Goal: Transaction & Acquisition: Purchase product/service

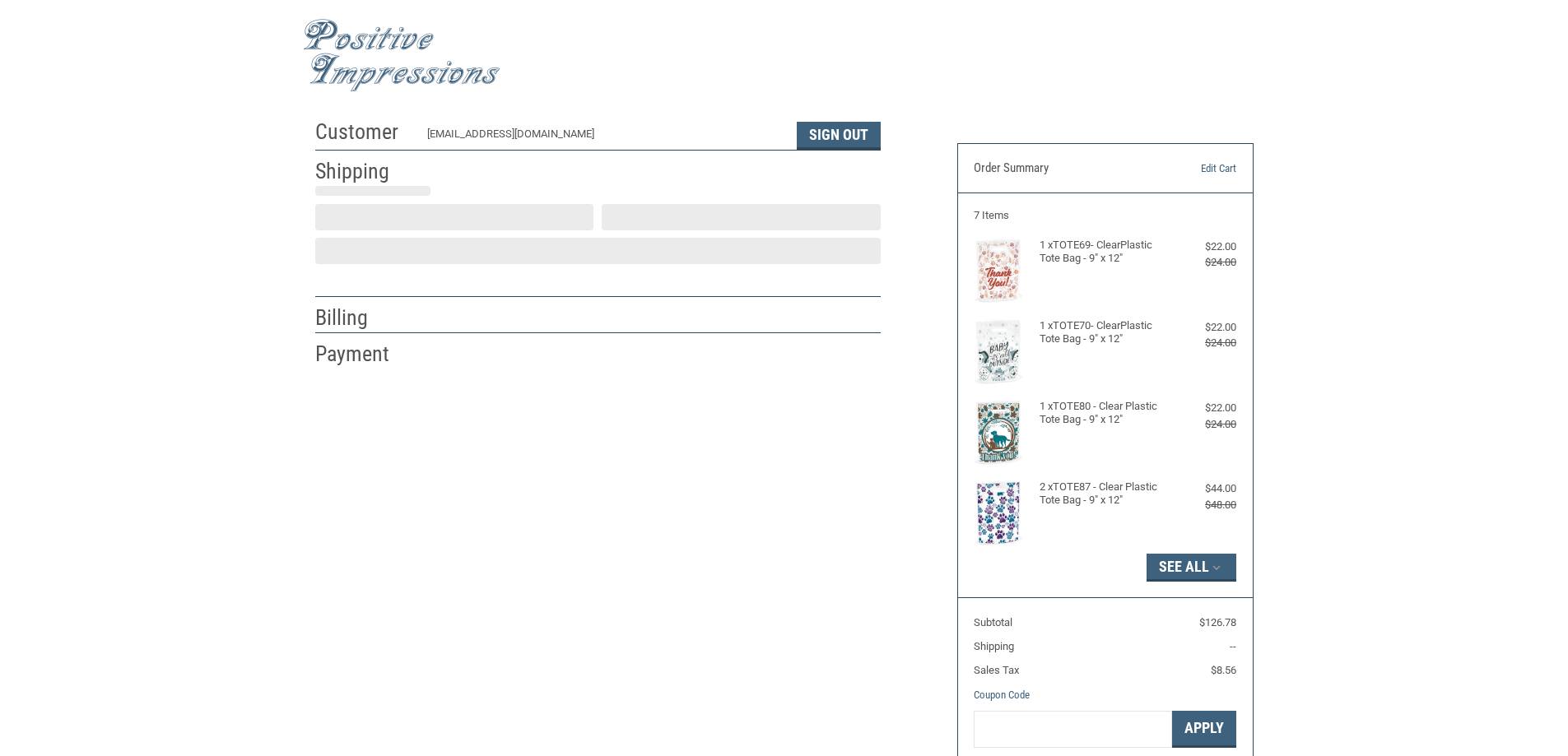
select select "US"
select select "NC"
type input "Wahington"
select select "NC"
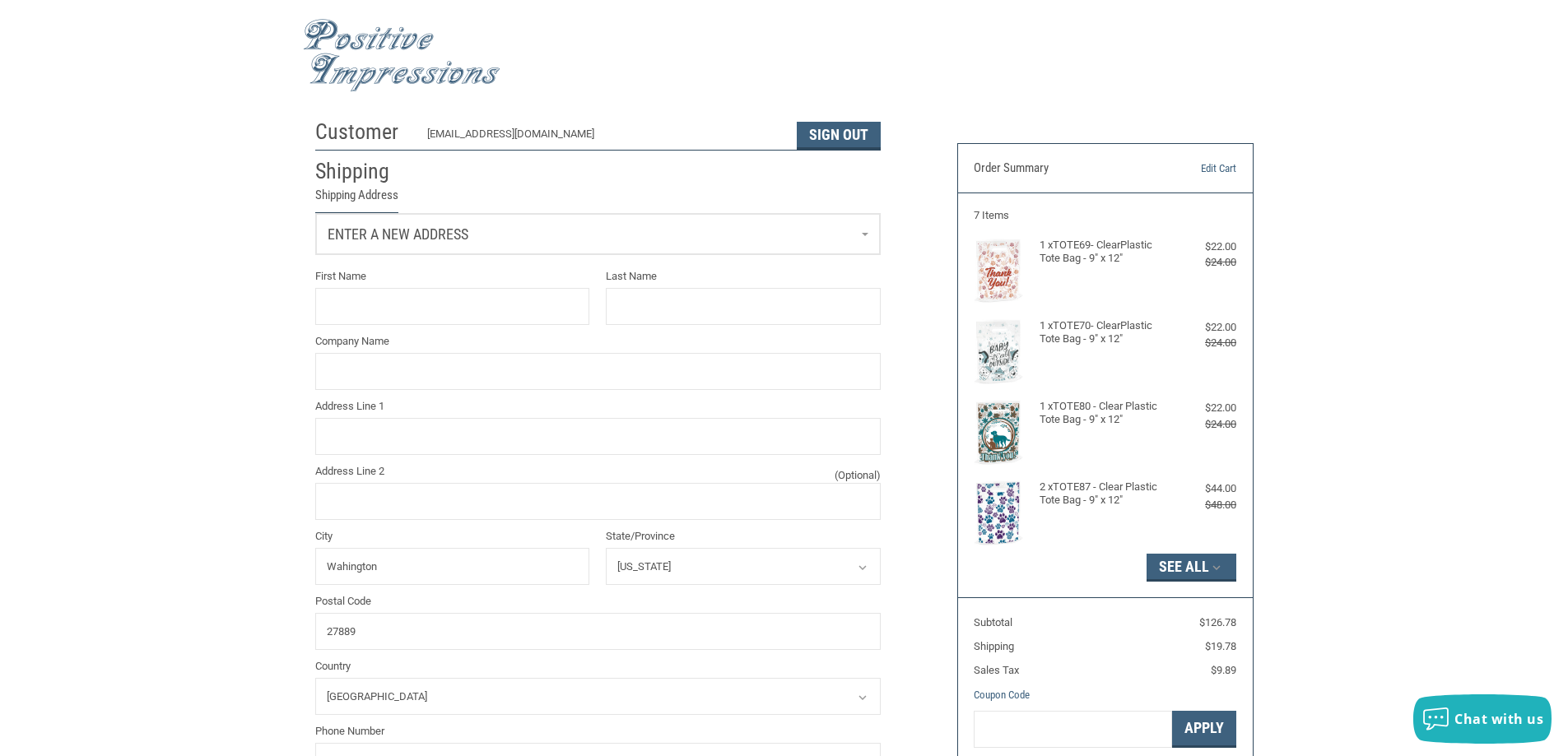
click at [749, 231] on link "Enter a new address" at bounding box center [597, 234] width 564 height 40
click at [456, 386] on p "Raven Nobles" at bounding box center [597, 386] width 530 height 17
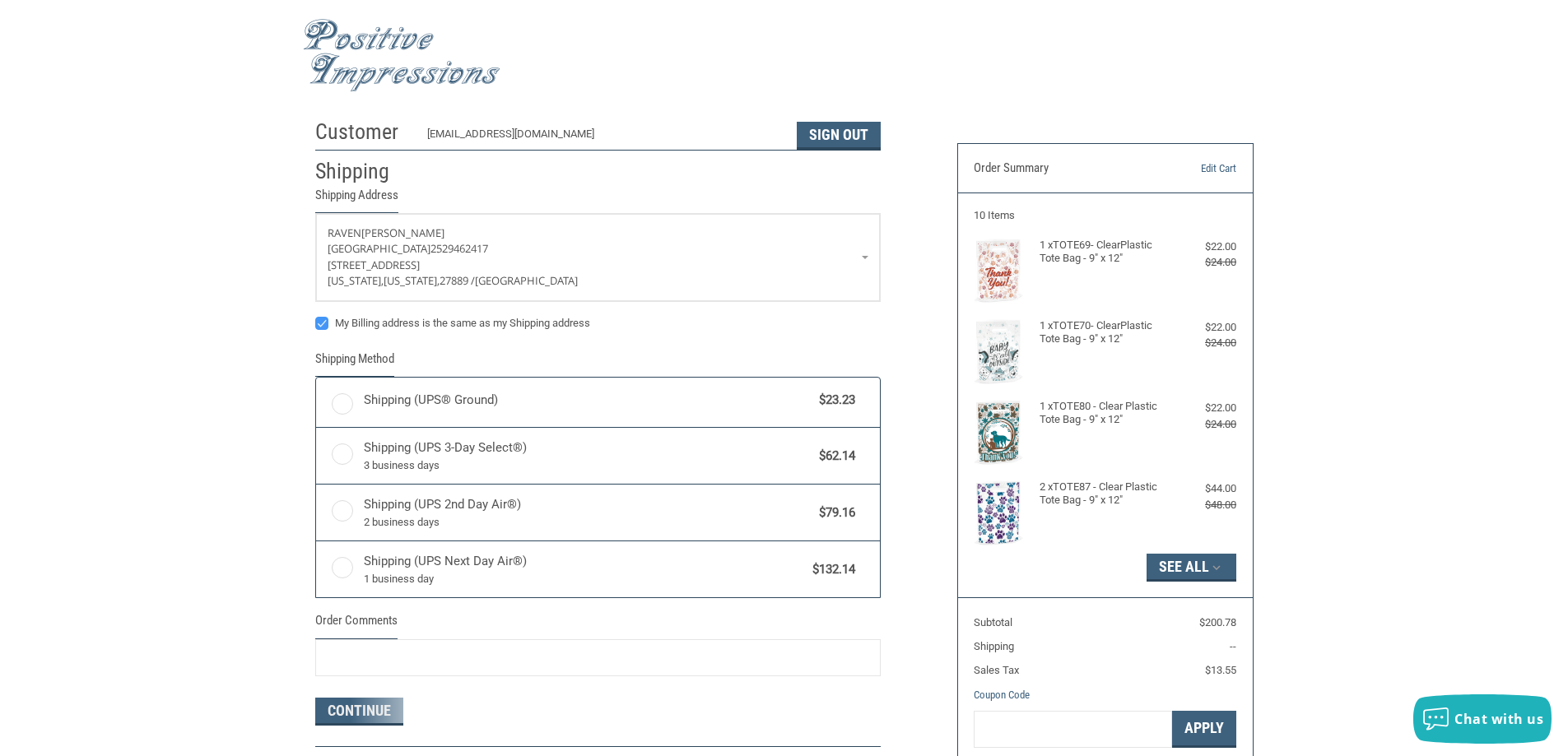
radio input "true"
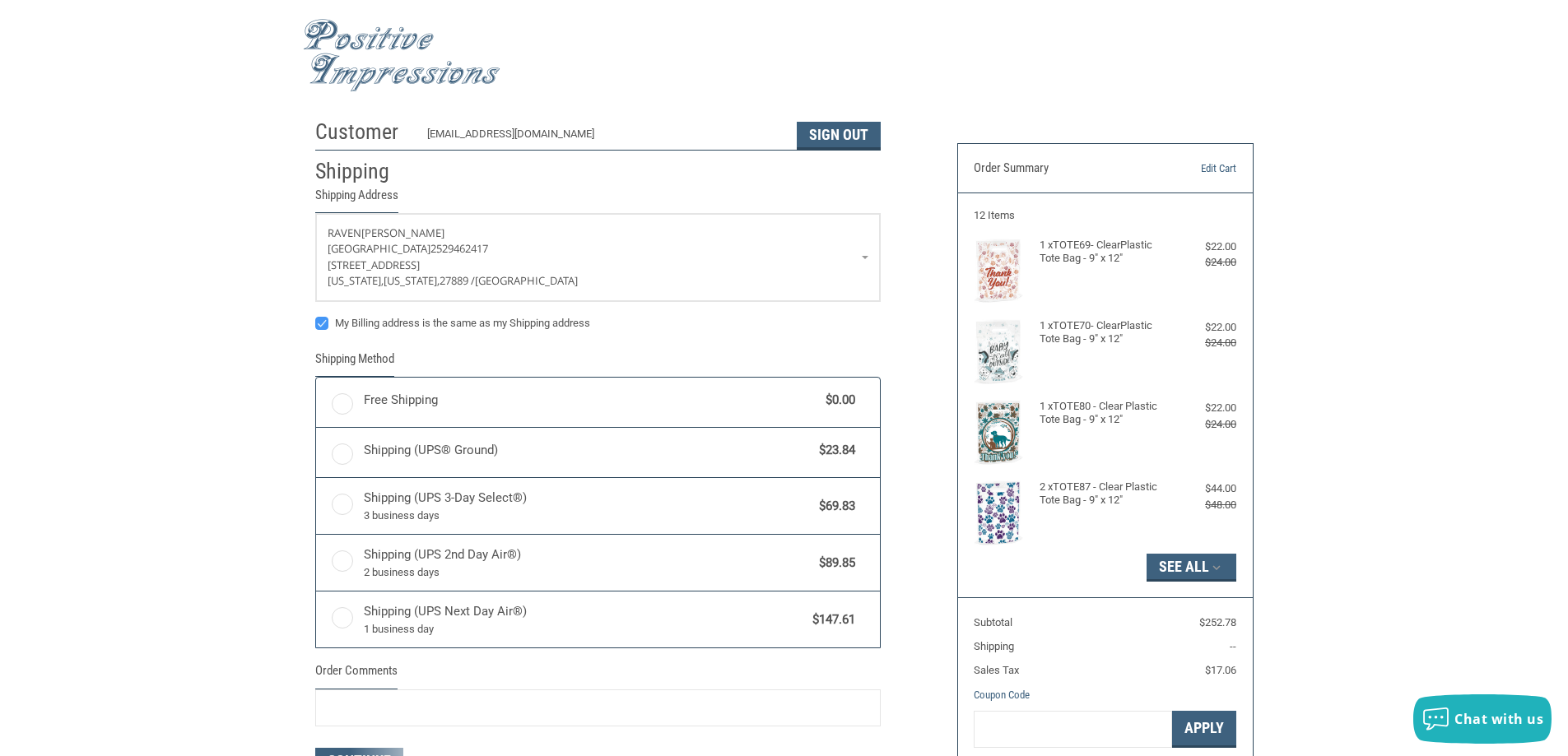
radio input "true"
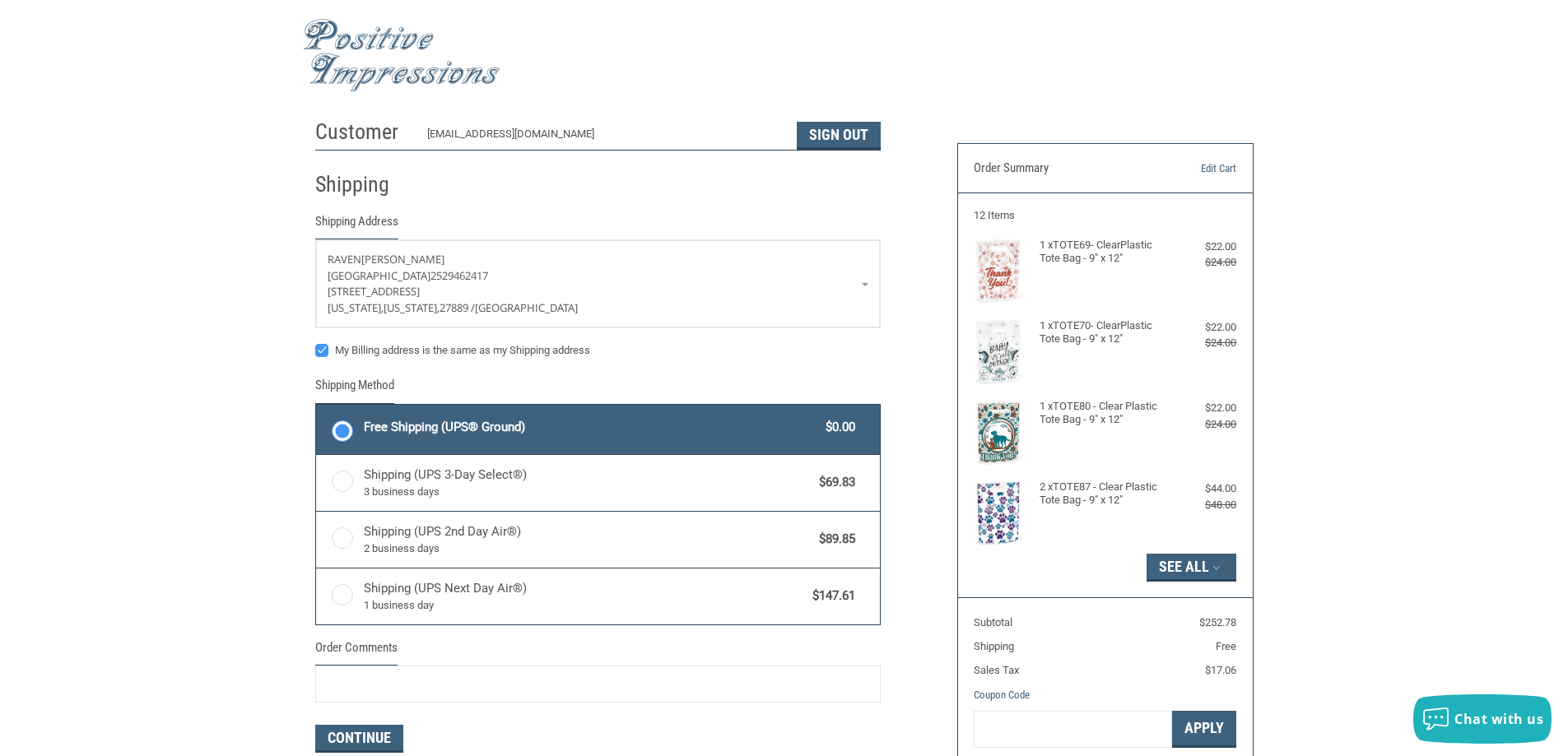
scroll to position [134, 0]
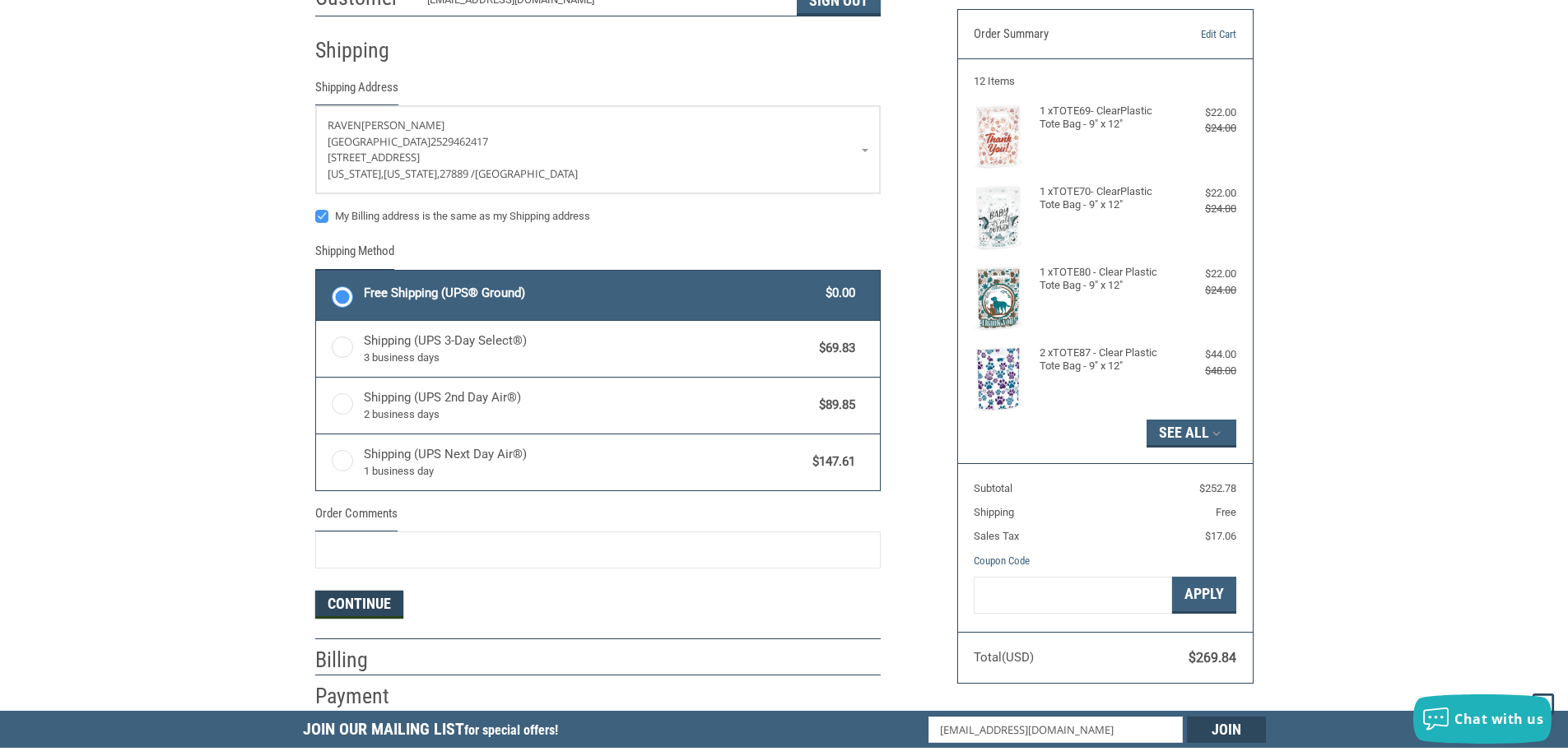
click at [365, 614] on button "Continue" at bounding box center [359, 605] width 88 height 28
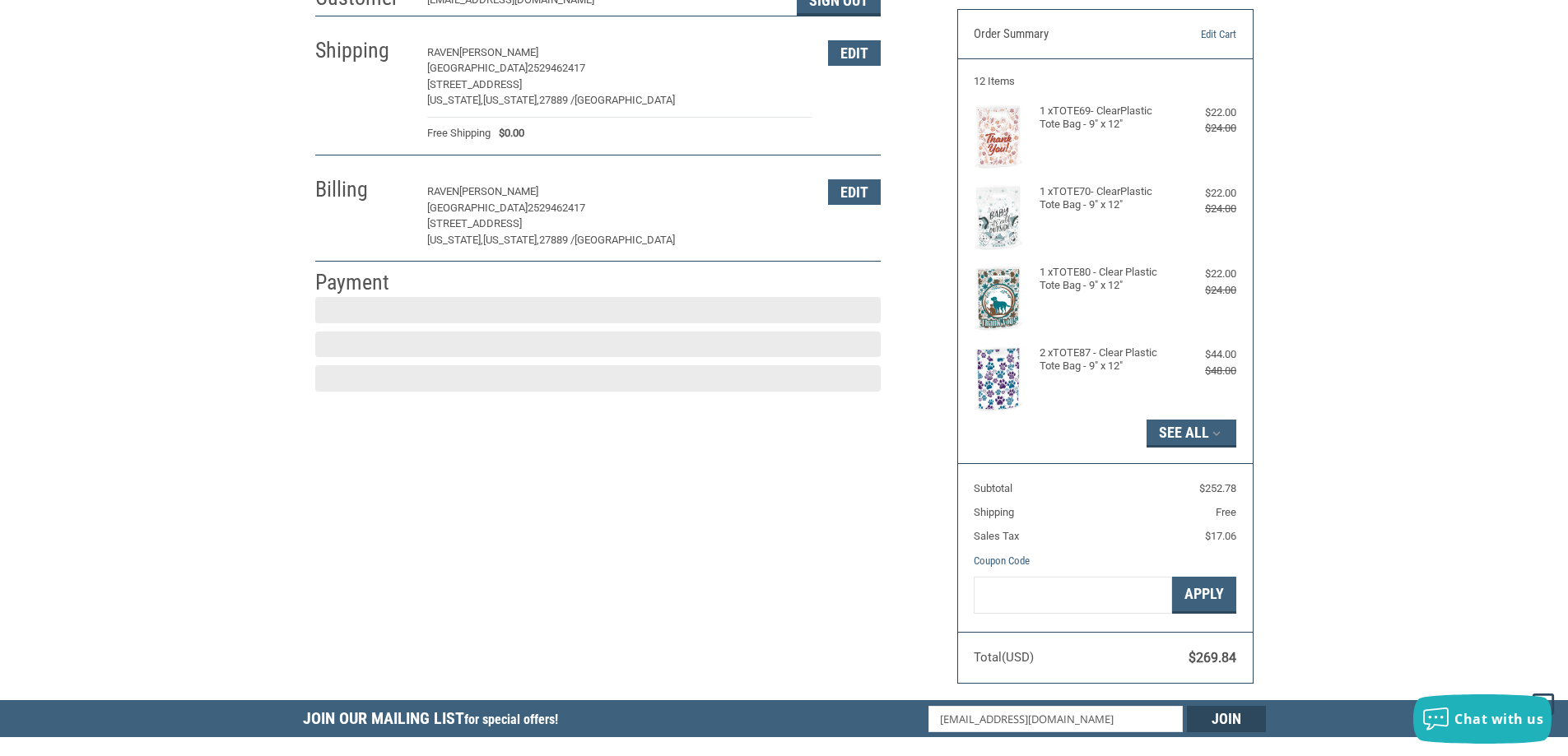
scroll to position [246, 0]
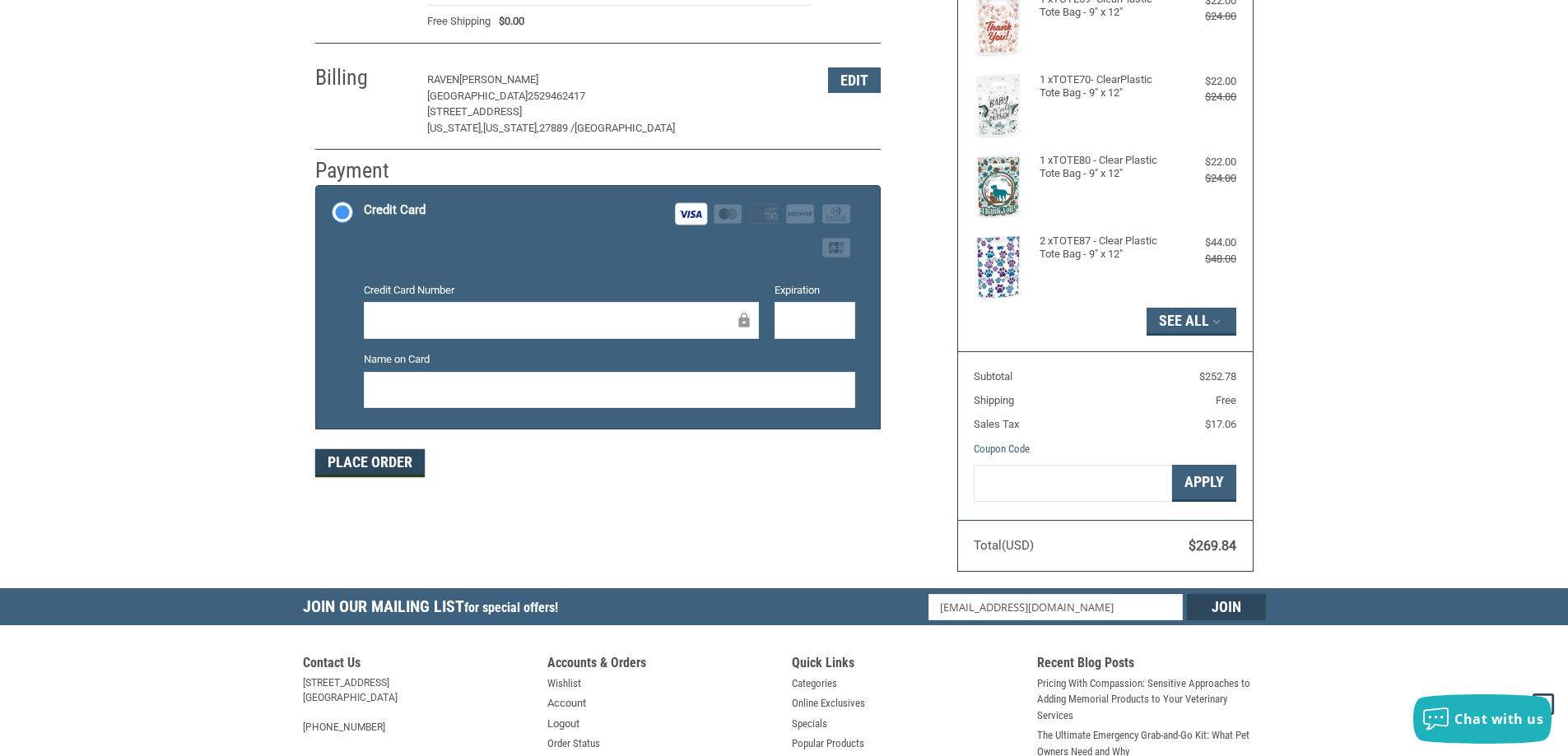
click at [391, 459] on button "Place Order" at bounding box center [370, 463] width 109 height 28
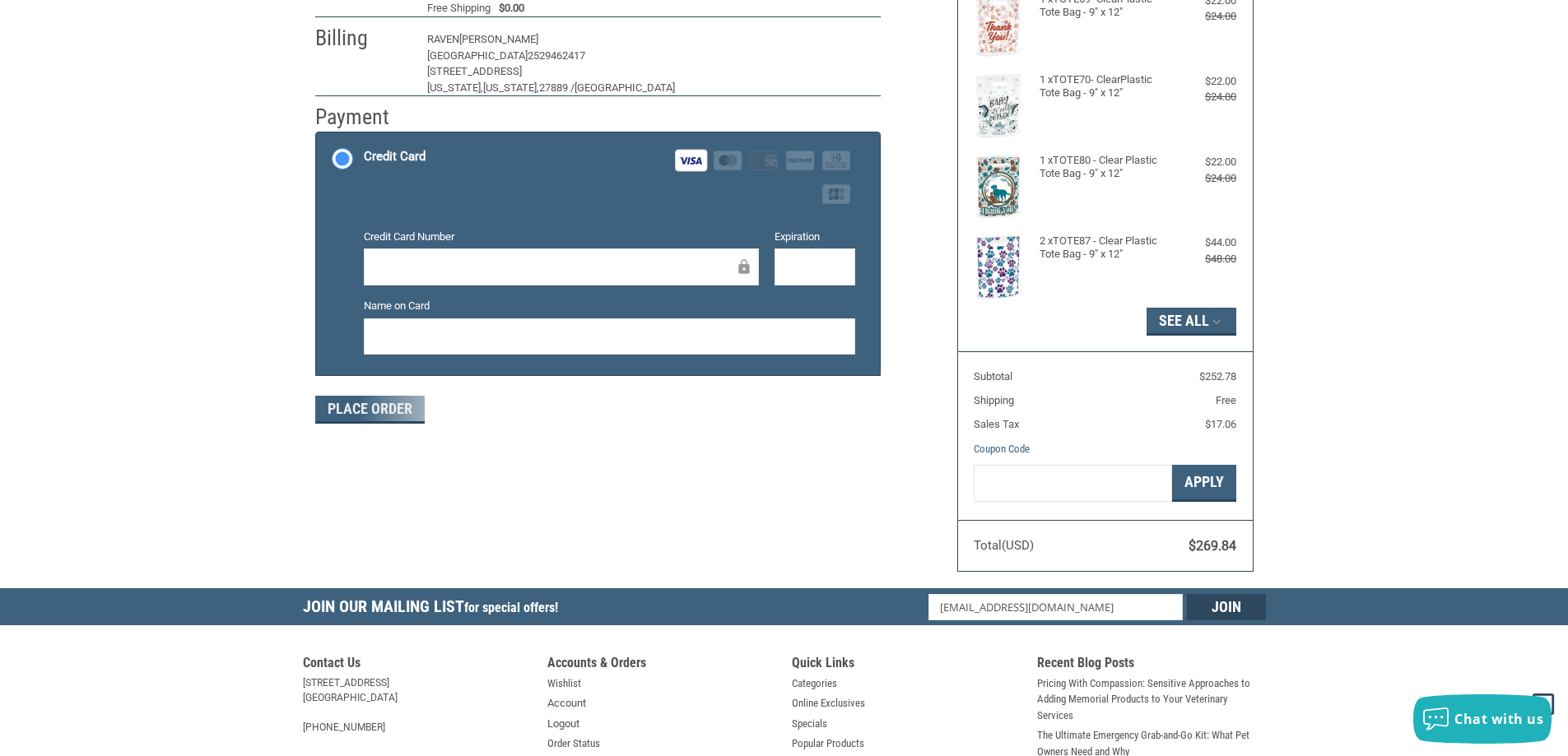
scroll to position [191, 0]
